Goal: Communication & Community: Answer question/provide support

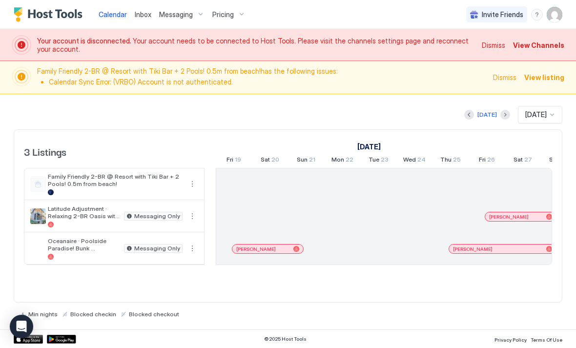
scroll to position [0, 543]
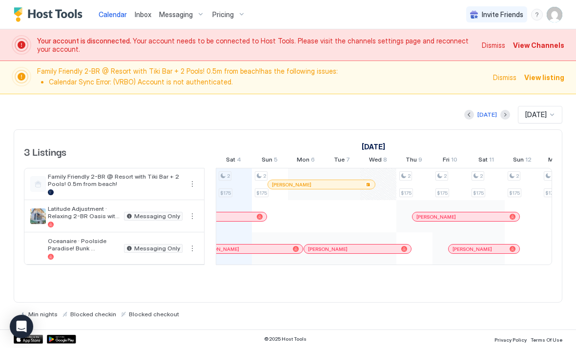
click at [546, 46] on span "View Channels" at bounding box center [538, 45] width 51 height 10
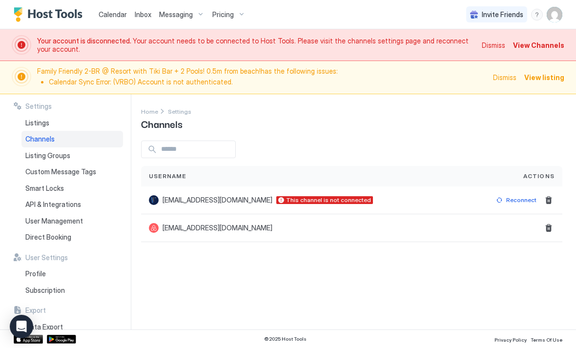
click at [523, 200] on div "Reconnect" at bounding box center [522, 200] width 30 height 9
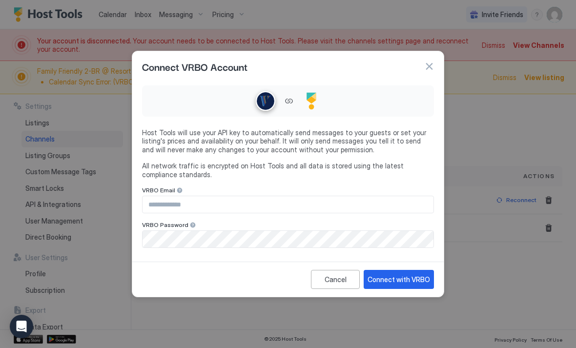
click at [352, 202] on input "Input Field" at bounding box center [288, 204] width 291 height 17
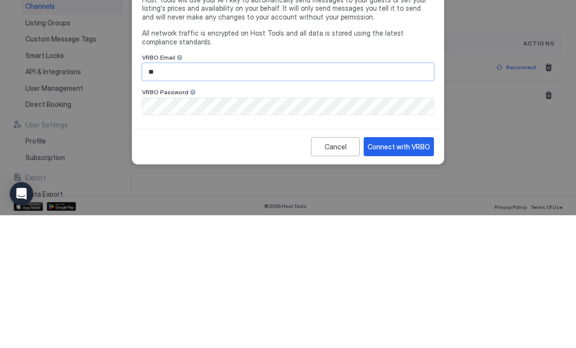
type input "**********"
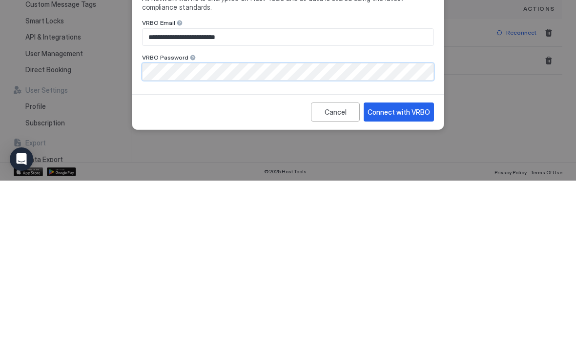
click at [415, 270] on button "Connect with VRBO" at bounding box center [399, 279] width 70 height 19
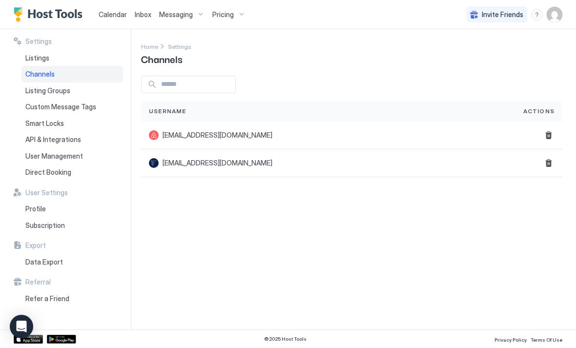
click at [141, 13] on span "Inbox" at bounding box center [143, 14] width 17 height 8
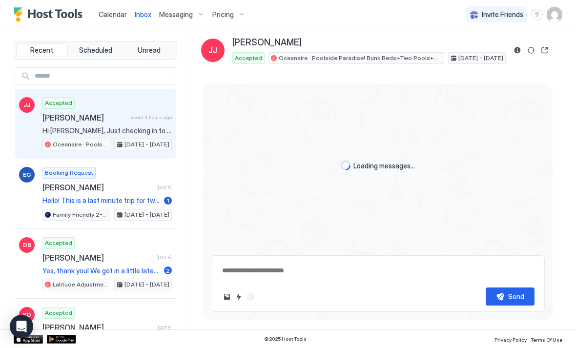
scroll to position [704, 0]
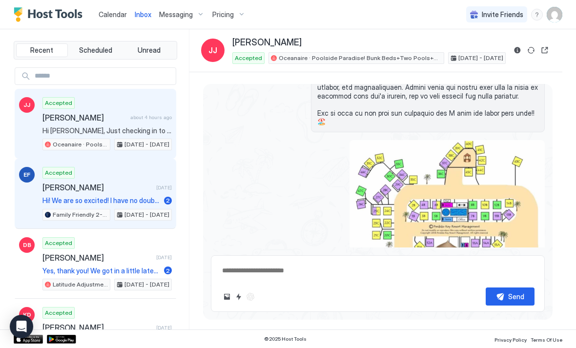
click at [77, 180] on div "Accepted [PERSON_NAME] [DATE] Hi! We are so excited! I have no doubt we will be…" at bounding box center [106, 194] width 129 height 54
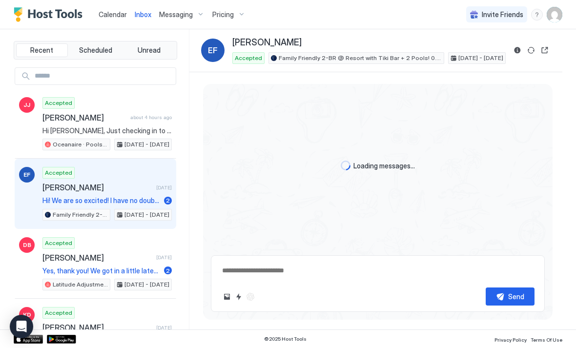
scroll to position [216, 0]
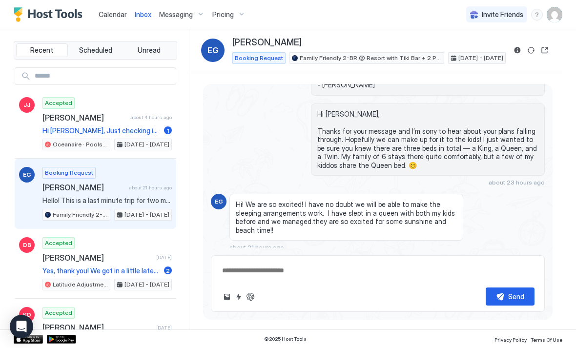
click at [498, 259] on div "Scheduled Messages" at bounding box center [500, 264] width 66 height 10
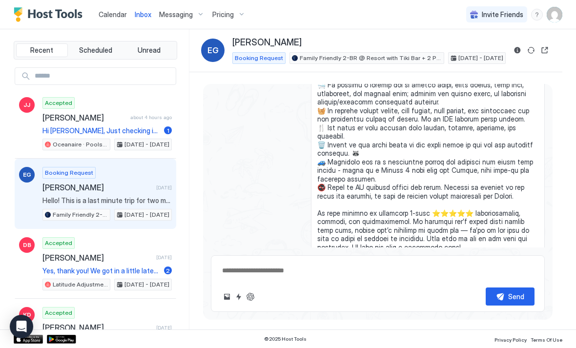
scroll to position [739, 0]
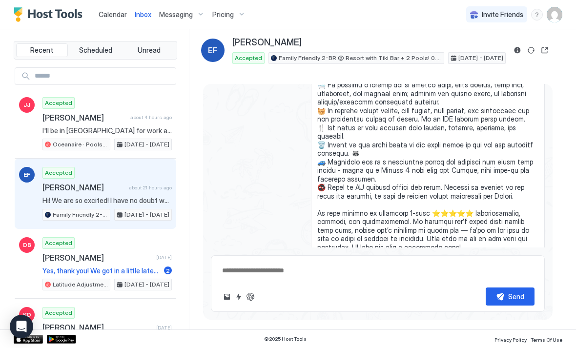
type textarea "*"
